Goal: Task Accomplishment & Management: Use online tool/utility

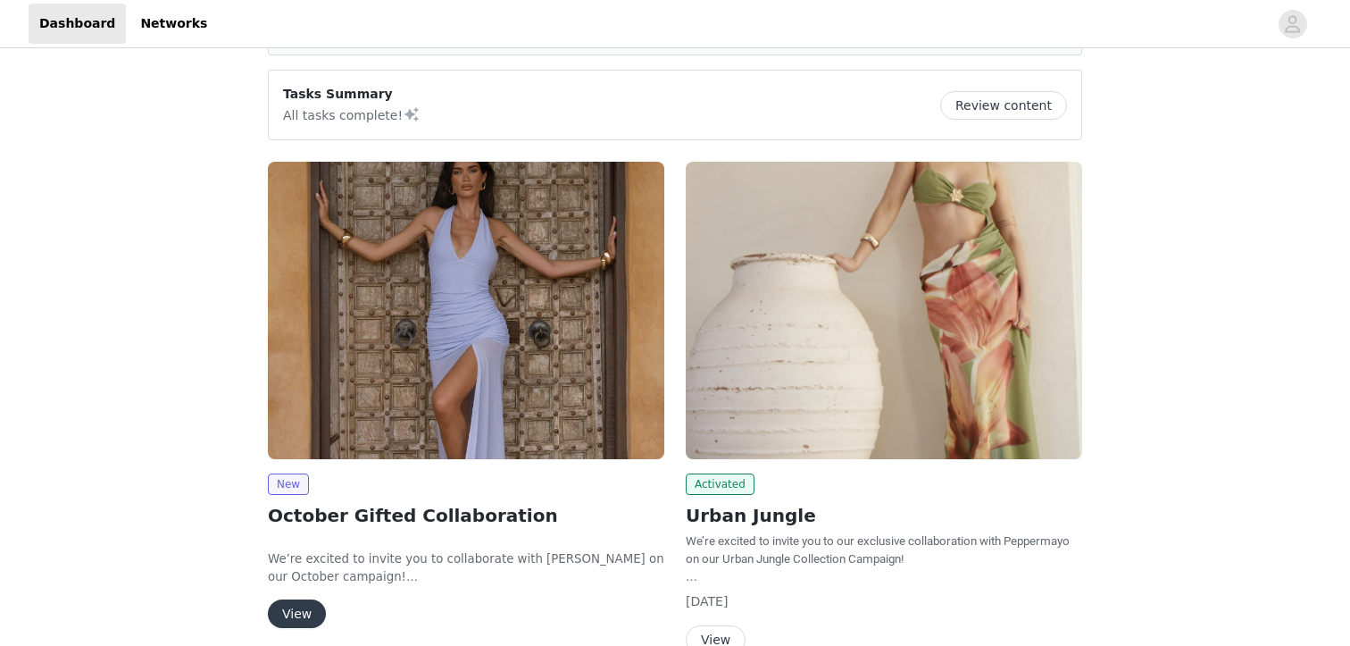
scroll to position [129, 0]
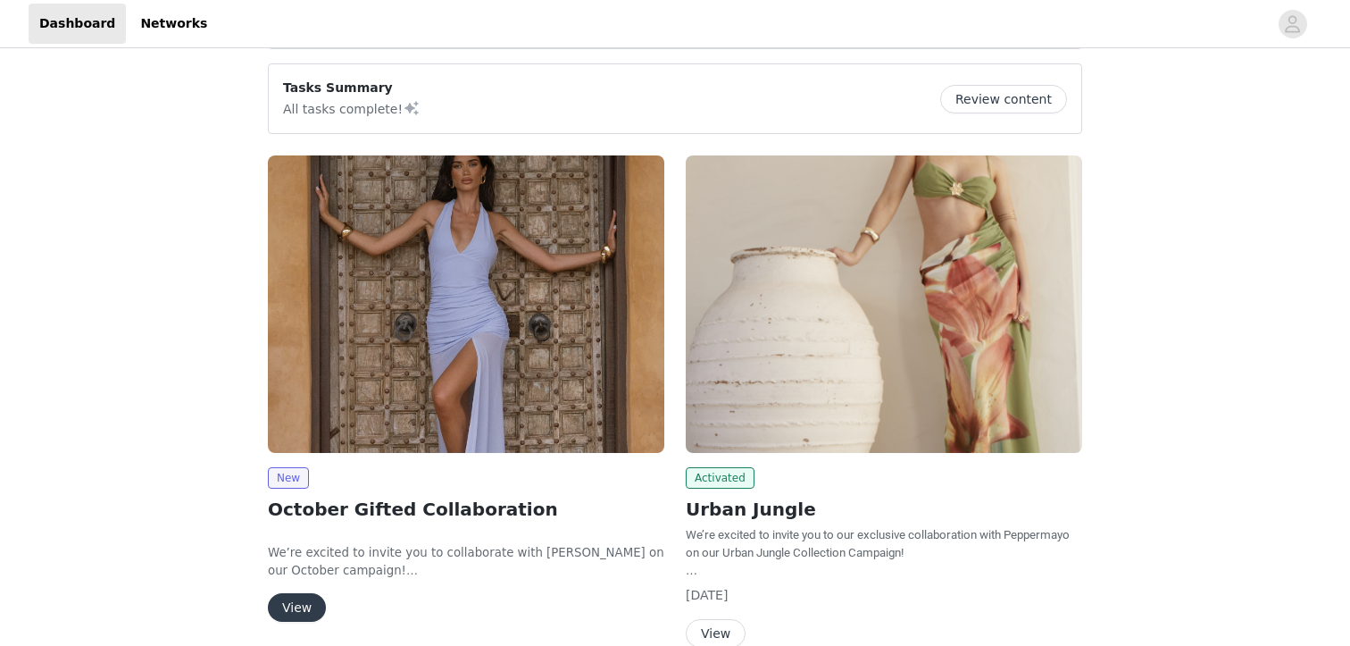
click at [423, 297] on img at bounding box center [466, 303] width 397 height 297
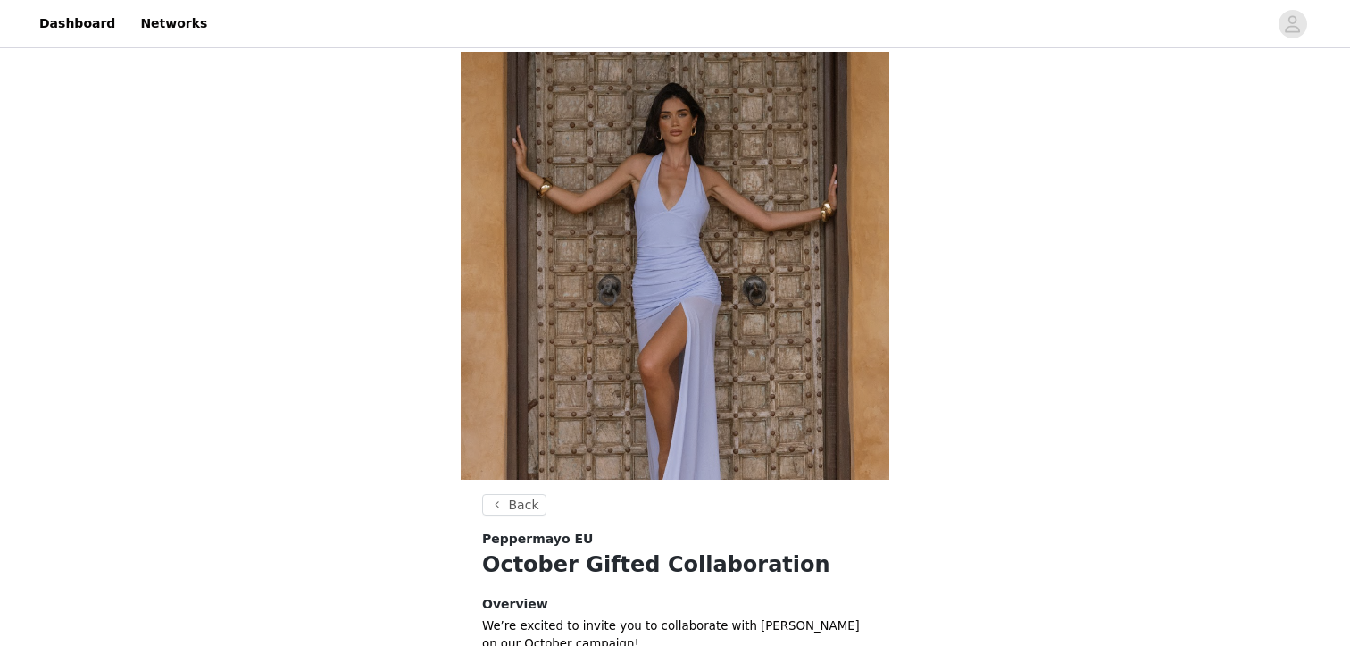
scroll to position [497, 0]
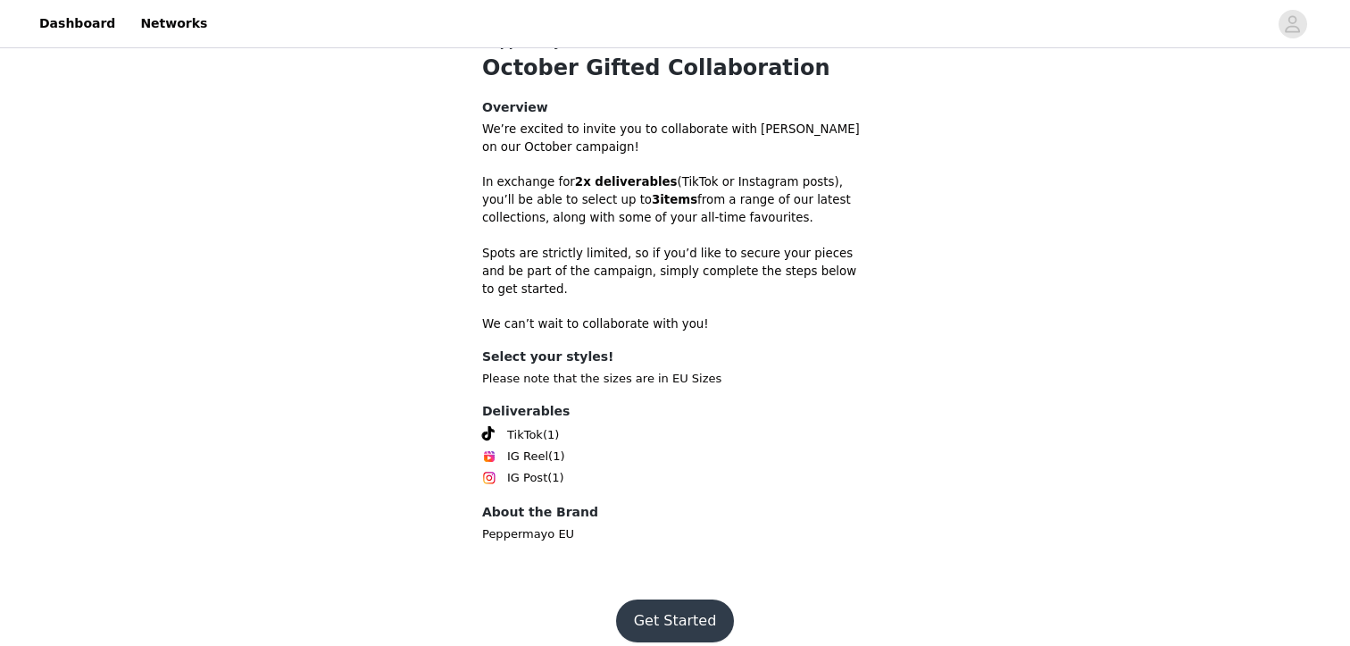
click at [688, 599] on button "Get Started" at bounding box center [675, 620] width 119 height 43
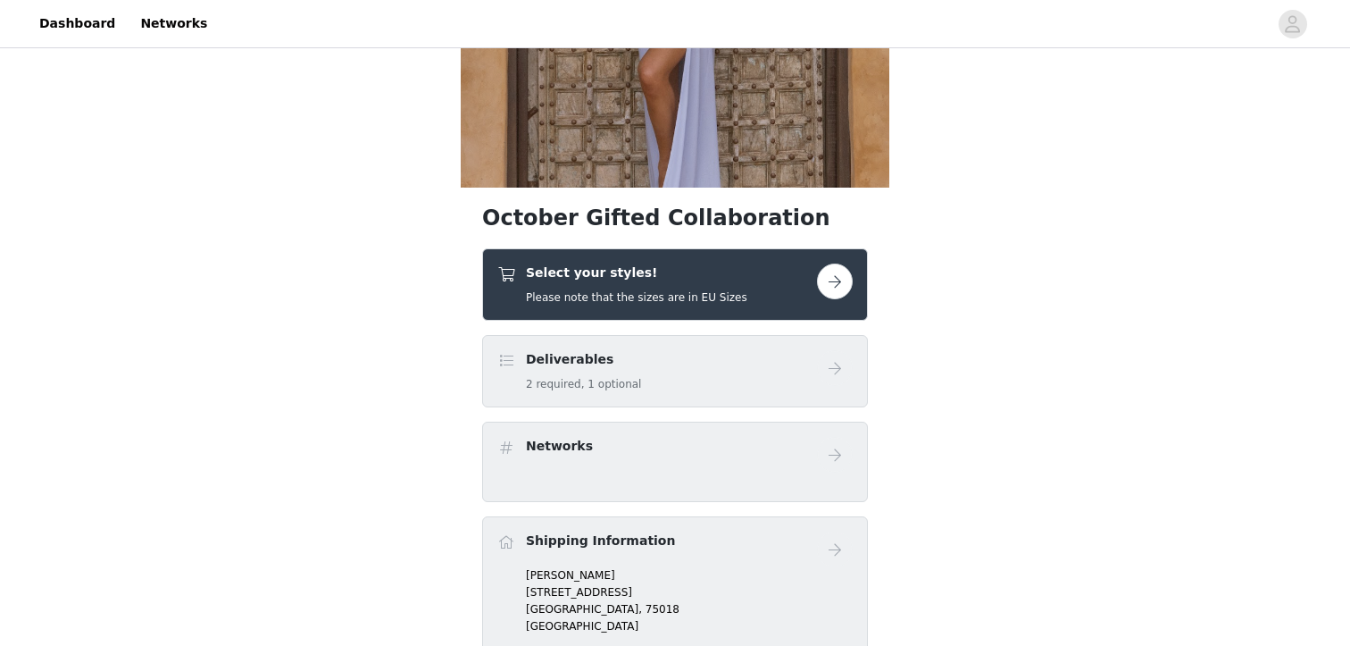
scroll to position [355, 0]
